Goal: Task Accomplishment & Management: Manage account settings

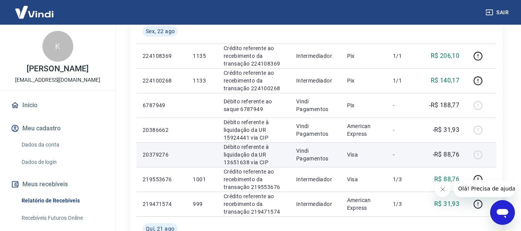
scroll to position [424, 0]
